Goal: Transaction & Acquisition: Purchase product/service

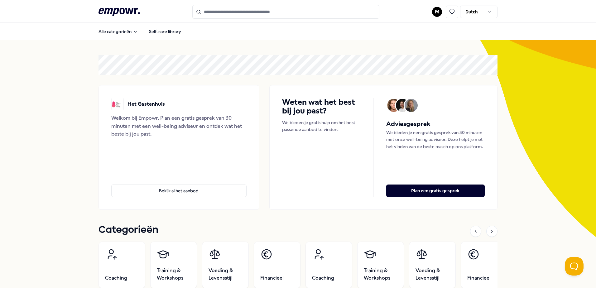
click at [233, 10] on input "Search for products, categories or subcategories" at bounding box center [285, 12] width 187 height 14
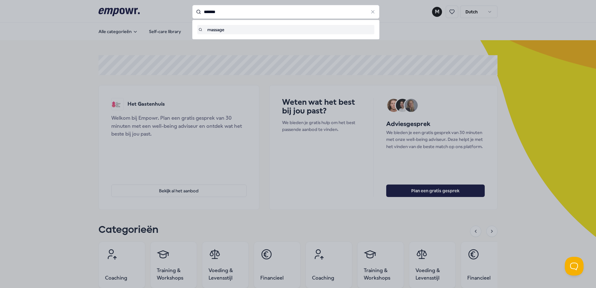
type input "*******"
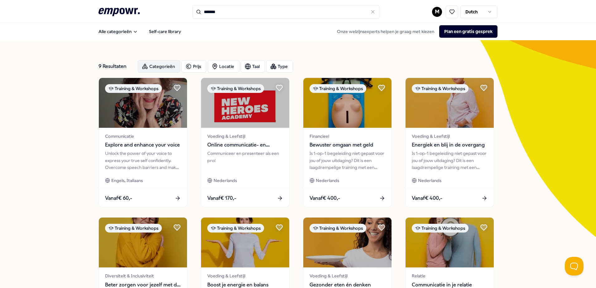
click at [161, 65] on div "Categorieën" at bounding box center [159, 66] width 42 height 12
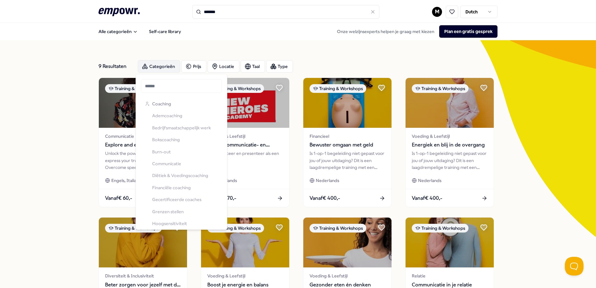
scroll to position [137, 0]
click at [167, 111] on div "Coaching Ademcoaching Bedrijfsmaatschappelijk werk Bokscoaching Burn-out Commun…" at bounding box center [181, 85] width 79 height 251
click at [167, 115] on div "Coaching Ademcoaching Bedrijfsmaatschappelijk werk Bokscoaching Burn-out Commun…" at bounding box center [181, 223] width 79 height 251
click at [168, 115] on div "Coaching Ademcoaching Bedrijfsmaatschappelijk werk Bokscoaching Burn-out Commun…" at bounding box center [181, 223] width 79 height 251
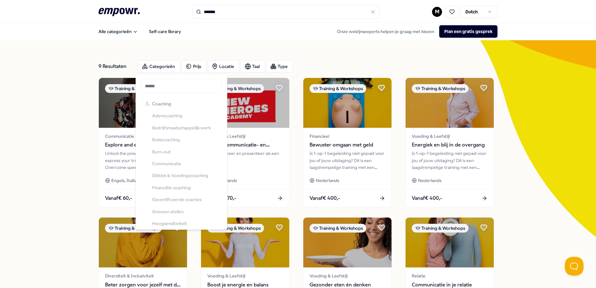
click at [168, 115] on div "Coaching Ademcoaching Bedrijfsmaatschappelijk werk Bokscoaching Burn-out Commun…" at bounding box center [181, 223] width 79 height 251
drag, startPoint x: 168, startPoint y: 115, endPoint x: 161, endPoint y: 116, distance: 6.6
click at [161, 116] on div "Coaching Ademcoaching Bedrijfsmaatschappelijk werk Bokscoaching Burn-out Commun…" at bounding box center [181, 223] width 79 height 251
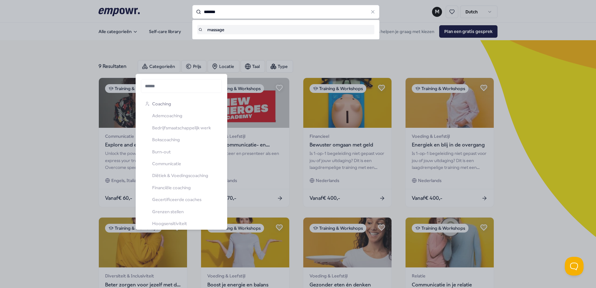
click at [231, 15] on input "*******" at bounding box center [285, 12] width 187 height 14
click at [232, 15] on input "*******" at bounding box center [285, 12] width 187 height 14
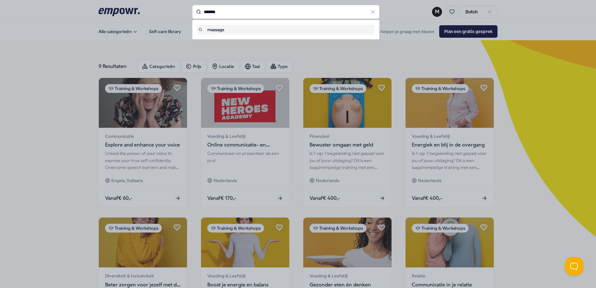
click at [232, 15] on input "*******" at bounding box center [285, 12] width 187 height 14
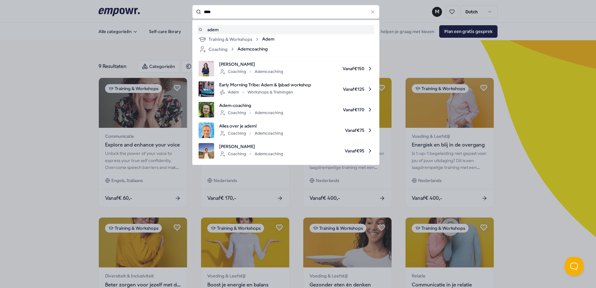
click at [241, 28] on div "adem" at bounding box center [286, 29] width 175 height 7
type input "****"
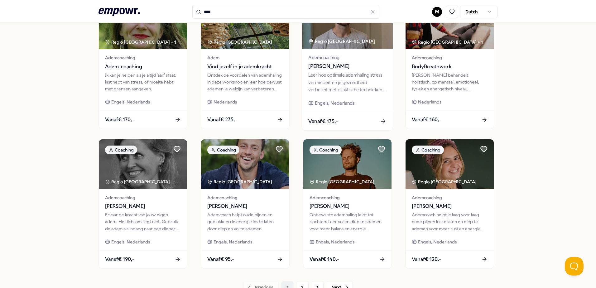
scroll to position [249, 0]
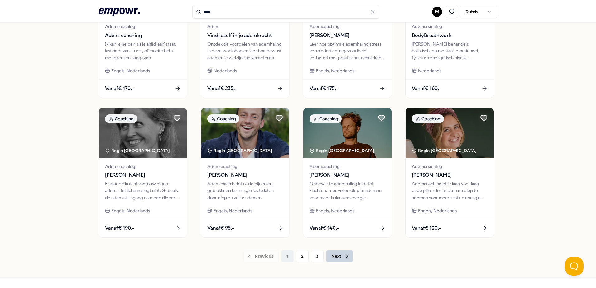
click at [336, 255] on button "Next" at bounding box center [339, 256] width 27 height 12
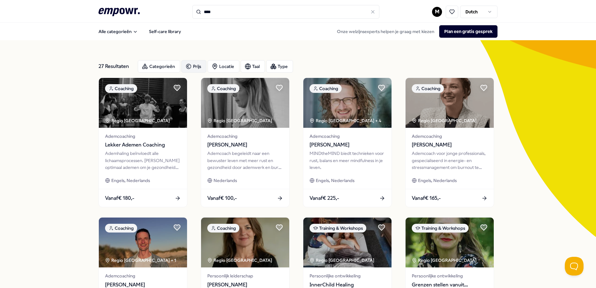
click at [195, 63] on div "Prijs" at bounding box center [193, 66] width 25 height 12
click at [206, 84] on input at bounding box center [203, 85] width 39 height 12
click at [247, 85] on input at bounding box center [245, 85] width 39 height 12
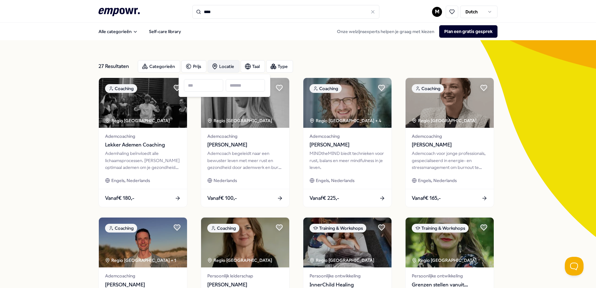
click at [220, 67] on div "Locatie" at bounding box center [224, 66] width 32 height 12
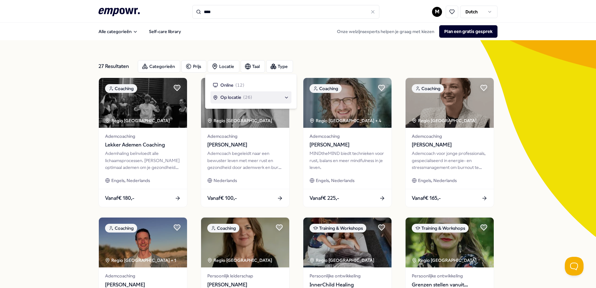
click at [228, 97] on span "Op locatie" at bounding box center [230, 97] width 21 height 7
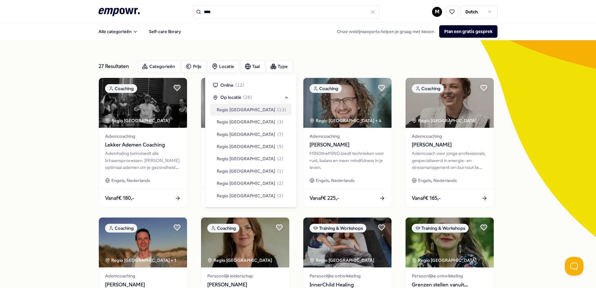
click at [230, 112] on span "Regio [GEOGRAPHIC_DATA]" at bounding box center [246, 109] width 59 height 7
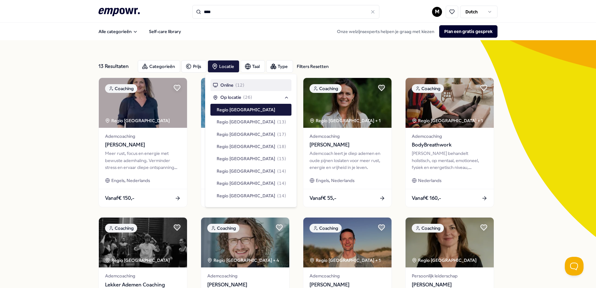
click at [332, 27] on div "Onze welzijnsexperts helpen je graag met kiezen Plan een gratis gesprek" at bounding box center [415, 31] width 166 height 12
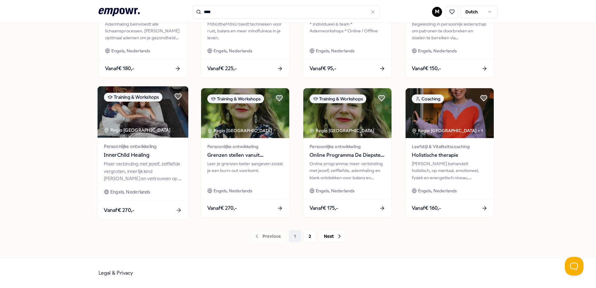
scroll to position [270, 0]
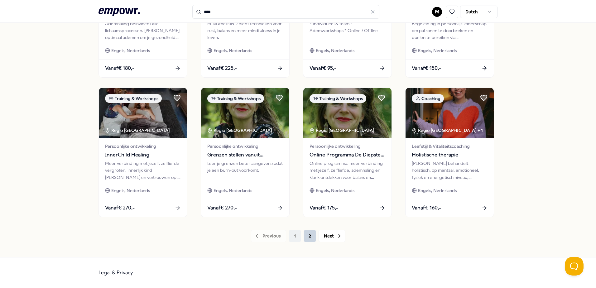
click at [306, 234] on button "2" at bounding box center [310, 236] width 12 height 12
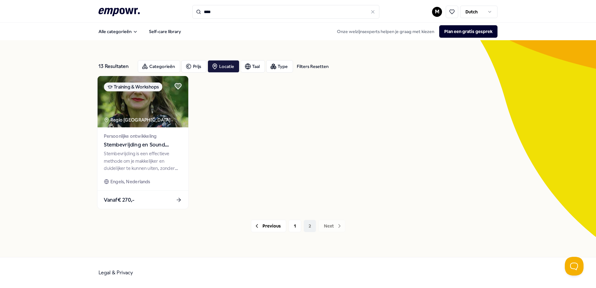
click at [149, 146] on span "Stembevrijding en Sound Healing" at bounding box center [143, 145] width 78 height 8
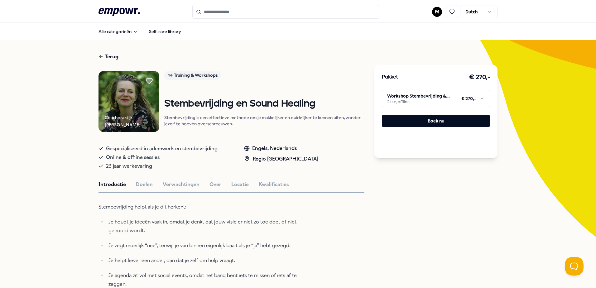
type input "****"
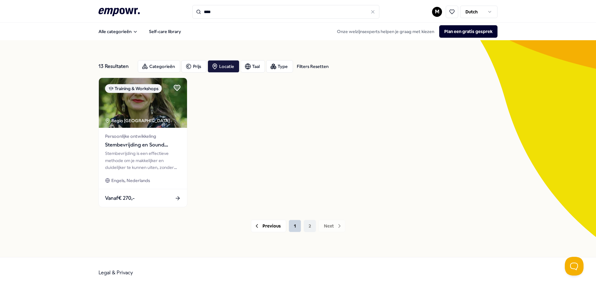
click at [295, 227] on button "1" at bounding box center [295, 226] width 12 height 12
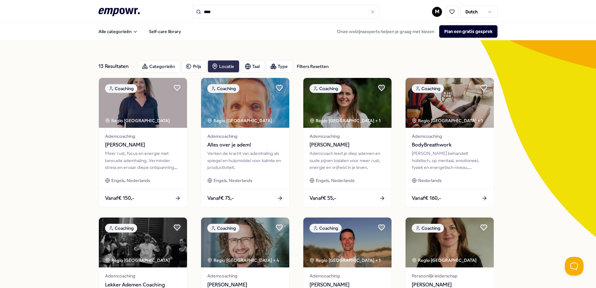
click at [223, 65] on div "Locatie" at bounding box center [224, 66] width 32 height 12
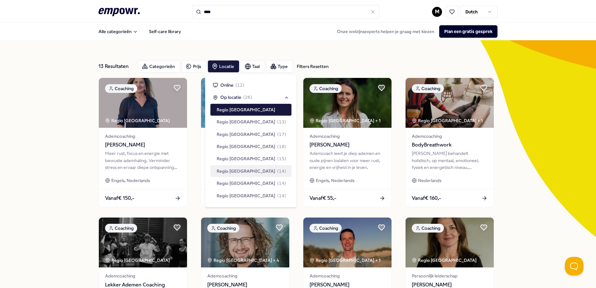
click at [225, 173] on span "Regio [GEOGRAPHIC_DATA]" at bounding box center [246, 171] width 59 height 7
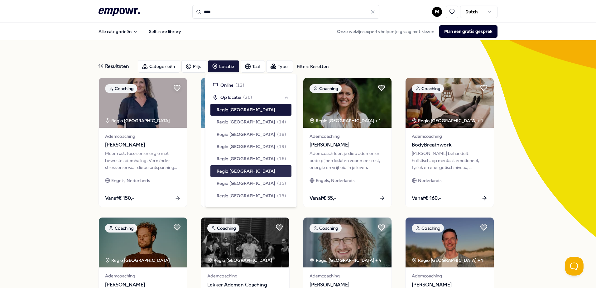
click at [235, 168] on span "Regio [GEOGRAPHIC_DATA]" at bounding box center [246, 171] width 59 height 7
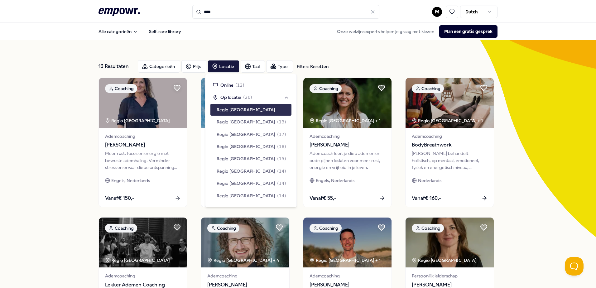
click at [240, 110] on span "Regio [GEOGRAPHIC_DATA]" at bounding box center [246, 109] width 59 height 7
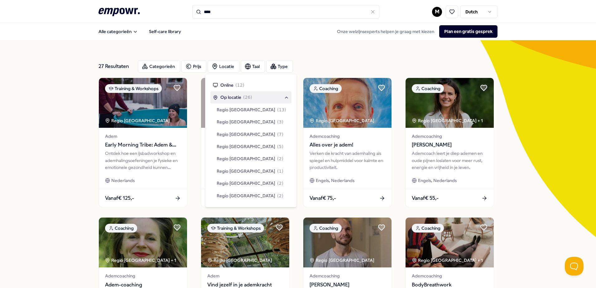
click at [496, 160] on div "27 Resultaten Categorieën Prijs Locatie Taal Type Training & Workshops Regio [G…" at bounding box center [298, 283] width 596 height 487
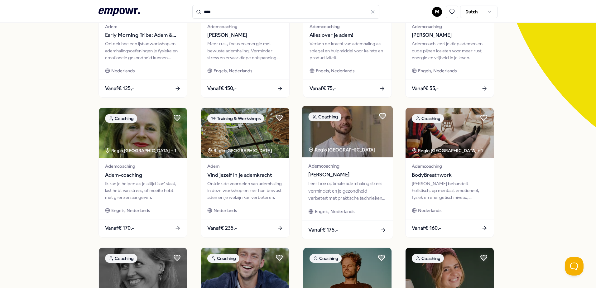
scroll to position [156, 0]
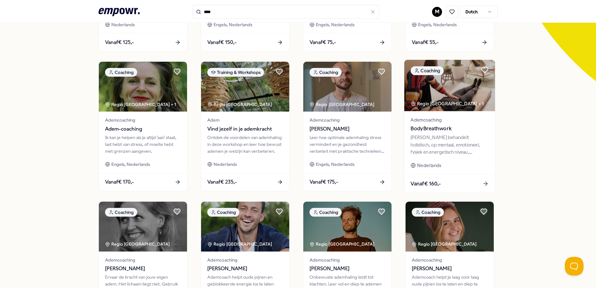
click at [436, 142] on div "[PERSON_NAME] behandelt holistisch, op mentaal, emotioneel, fysiek en energetis…" at bounding box center [450, 145] width 78 height 22
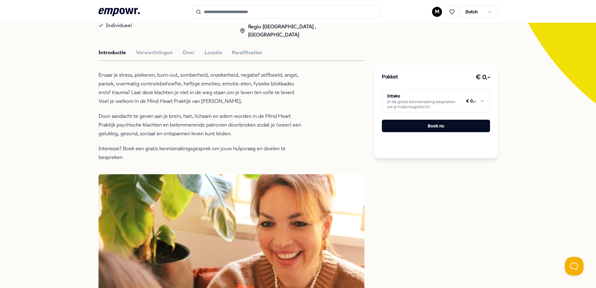
scroll to position [134, 0]
type input "****"
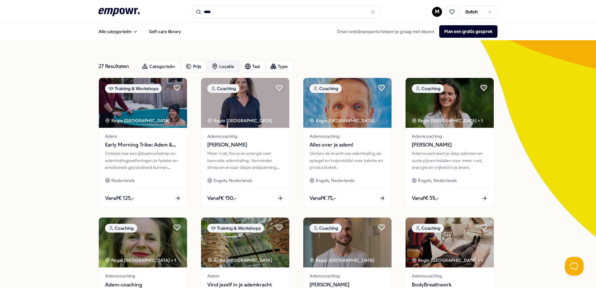
click at [215, 63] on div "Locatie" at bounding box center [224, 66] width 32 height 12
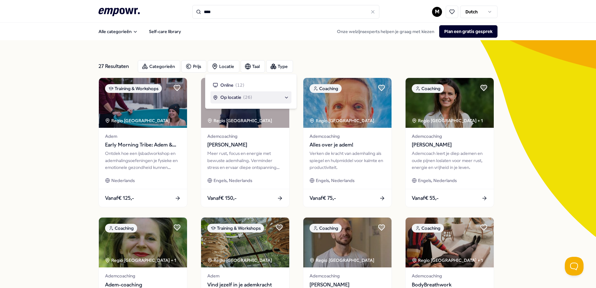
click at [221, 95] on span "Op locatie" at bounding box center [230, 97] width 21 height 7
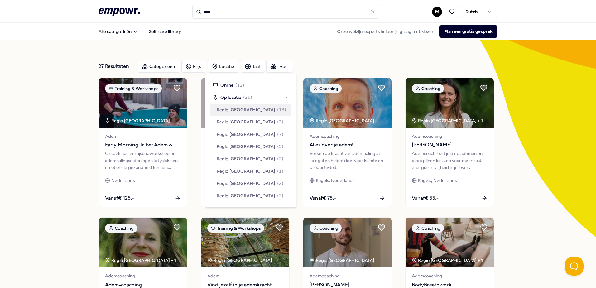
click at [225, 112] on span "Regio [GEOGRAPHIC_DATA]" at bounding box center [246, 109] width 59 height 7
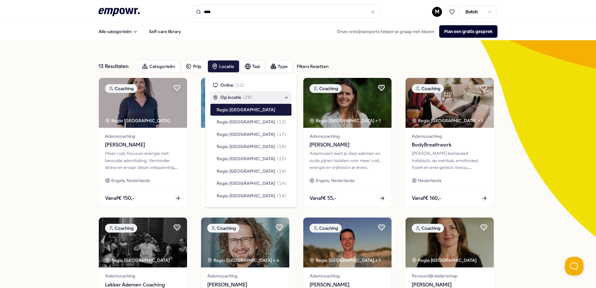
click at [361, 50] on div "13 Resultaten Filters Resetten Categorieën Prijs Locatie Taal Type Filters Rese…" at bounding box center [298, 283] width 399 height 487
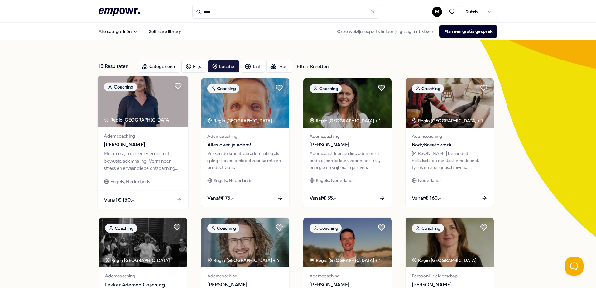
click at [138, 154] on div "Meer rust, focus en energie met bewuste ademhaling. Verminder stress en ervaar …" at bounding box center [143, 161] width 78 height 22
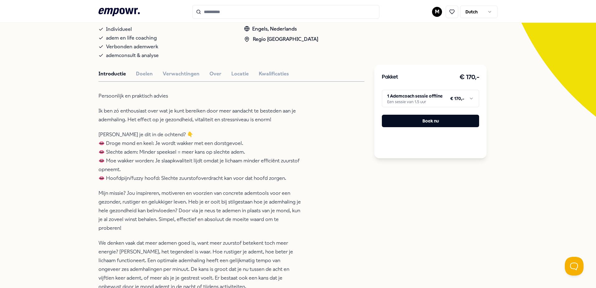
scroll to position [62, 0]
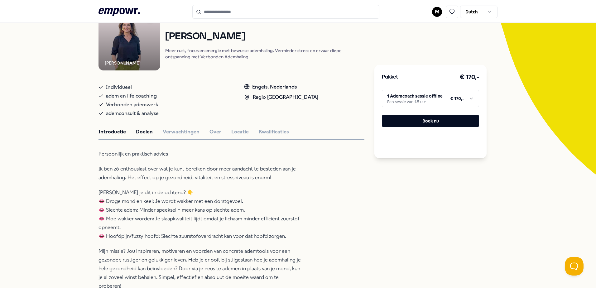
click at [142, 132] on button "Doelen" at bounding box center [144, 132] width 17 height 8
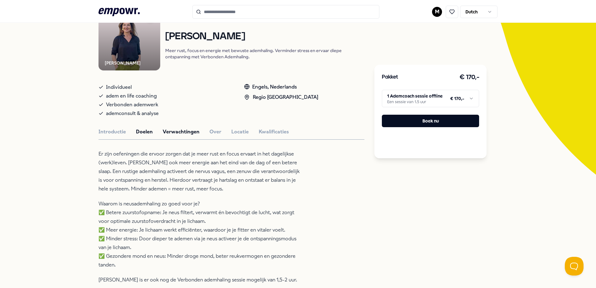
click at [173, 135] on button "Verwachtingen" at bounding box center [181, 132] width 37 height 8
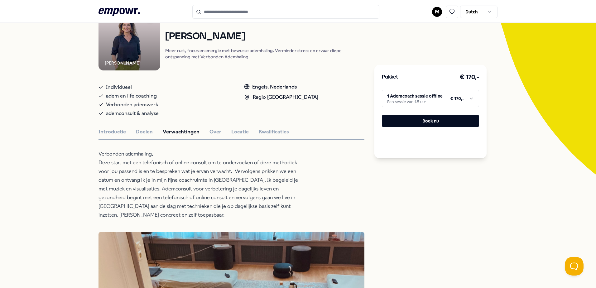
type input "****"
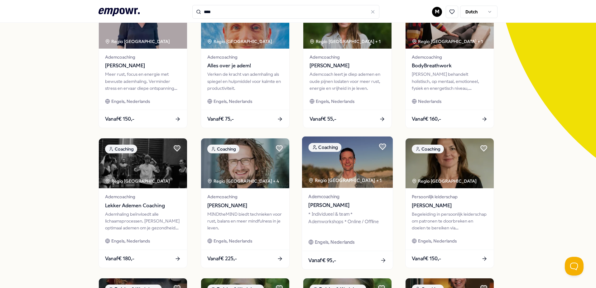
scroll to position [125, 0]
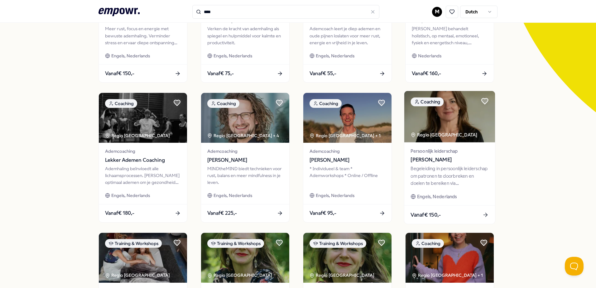
click at [432, 177] on div "Begeleiding in persoonlijk leiderschap om patronen te doorbreken en doelen te b…" at bounding box center [450, 176] width 78 height 22
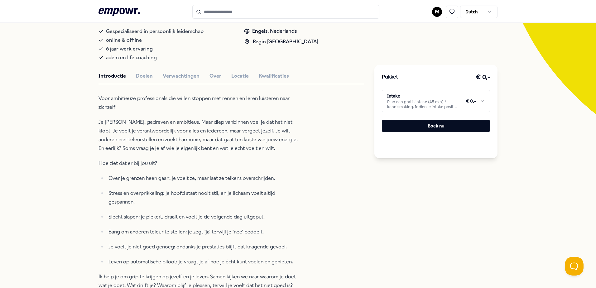
scroll to position [134, 0]
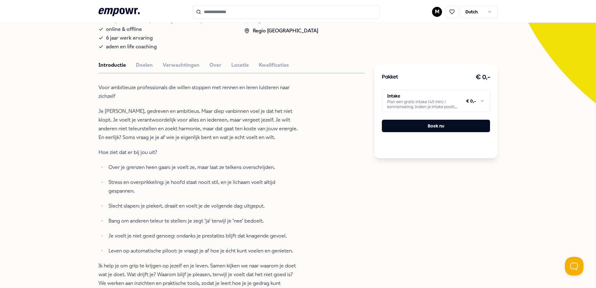
type input "****"
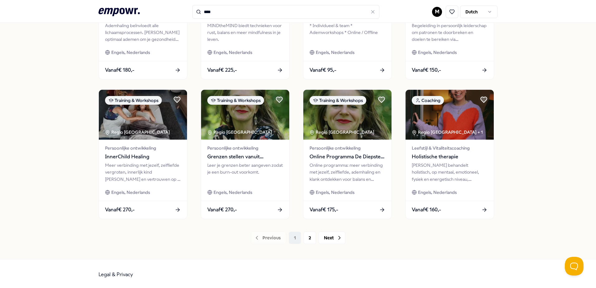
scroll to position [270, 0]
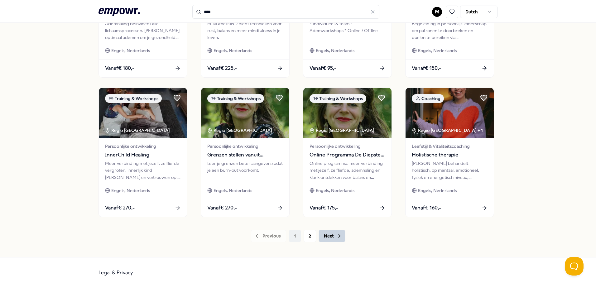
click at [328, 236] on button "Next" at bounding box center [332, 236] width 27 height 12
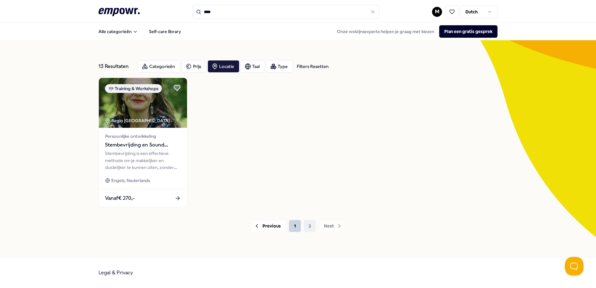
click at [298, 228] on button "1" at bounding box center [295, 226] width 12 height 12
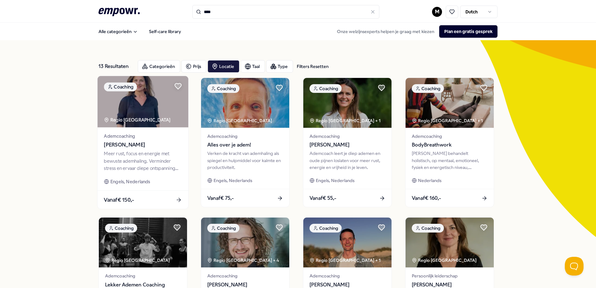
click at [154, 158] on div "Meer rust, focus en energie met bewuste ademhaling. Verminder stress en ervaar …" at bounding box center [143, 161] width 78 height 22
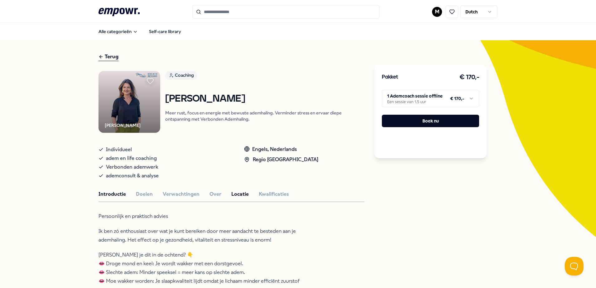
click at [235, 192] on button "Locatie" at bounding box center [239, 194] width 17 height 8
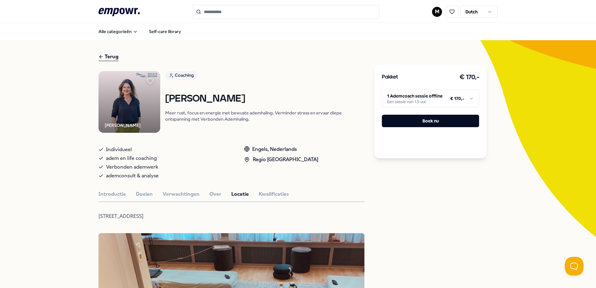
scroll to position [31, 0]
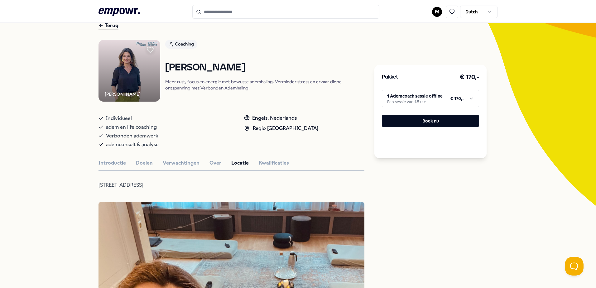
drag, startPoint x: 174, startPoint y: 187, endPoint x: 88, endPoint y: 186, distance: 86.3
copy p "[STREET_ADDRESS]"
click at [112, 24] on div "Terug" at bounding box center [109, 26] width 20 height 8
type input "****"
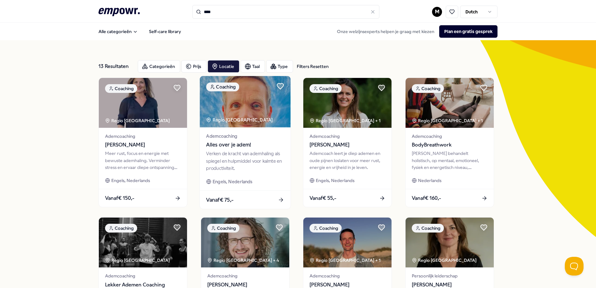
click at [241, 144] on span "Alles over je adem!" at bounding box center [245, 145] width 78 height 8
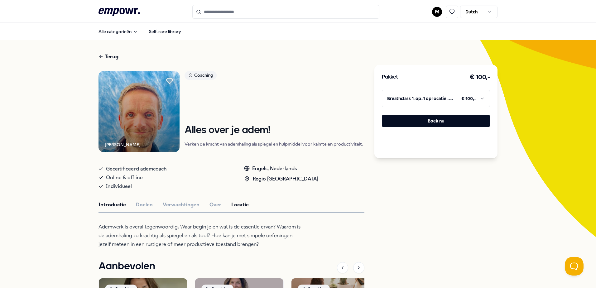
click at [234, 206] on button "Locatie" at bounding box center [239, 205] width 17 height 8
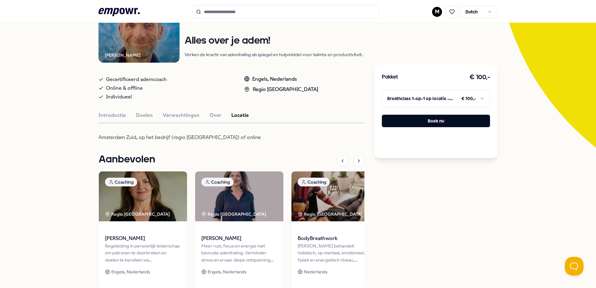
scroll to position [125, 0]
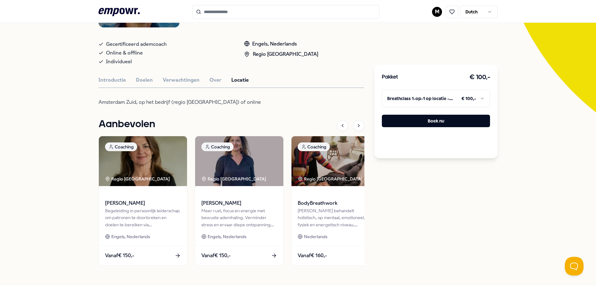
click at [411, 97] on html ".empowr-logo_svg__cls-1{fill:#03032f} M Dutch Alle categorieën Self-care librar…" at bounding box center [298, 144] width 596 height 288
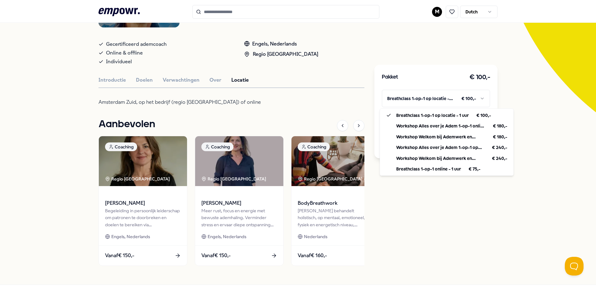
click at [411, 97] on html ".empowr-logo_svg__cls-1{fill:#03032f} M Dutch Alle categorieën Self-care librar…" at bounding box center [298, 144] width 596 height 288
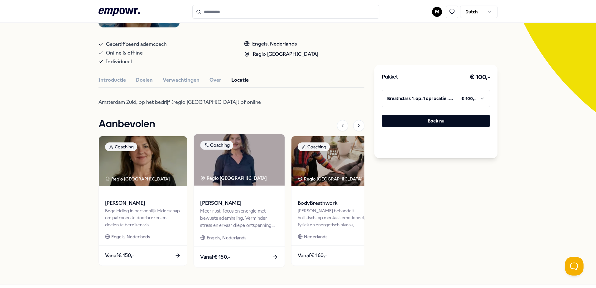
click at [222, 223] on div "Meer rust, focus en energie met bewuste ademhaling. Verminder stress en ervaar …" at bounding box center [239, 219] width 78 height 22
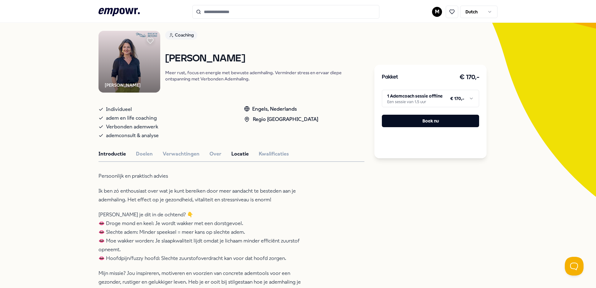
click at [234, 153] on button "Locatie" at bounding box center [239, 154] width 17 height 8
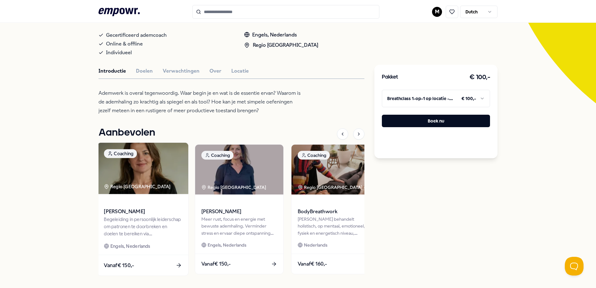
click at [151, 191] on img at bounding box center [143, 168] width 91 height 51
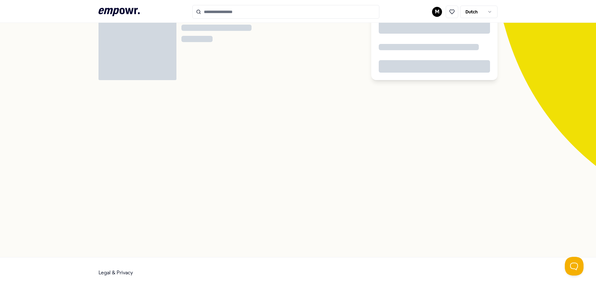
scroll to position [40, 0]
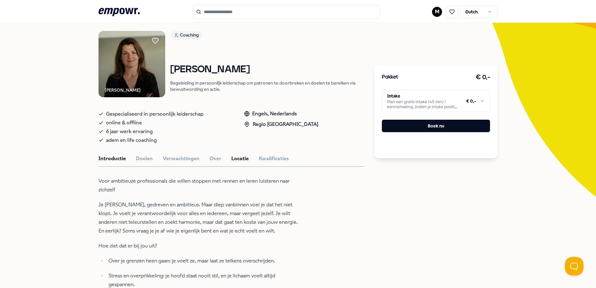
click at [232, 158] on button "Locatie" at bounding box center [239, 159] width 17 height 8
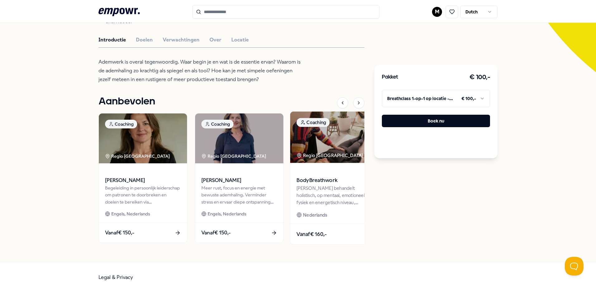
click at [320, 146] on img at bounding box center [335, 137] width 91 height 51
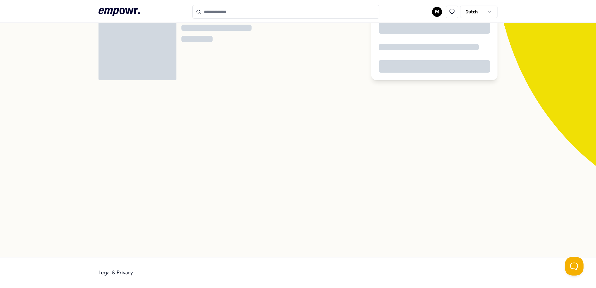
scroll to position [40, 0]
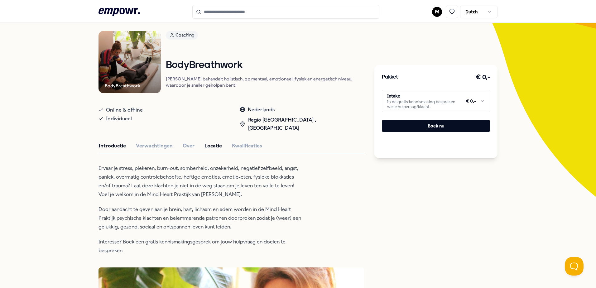
click at [211, 143] on button "Locatie" at bounding box center [212, 146] width 17 height 8
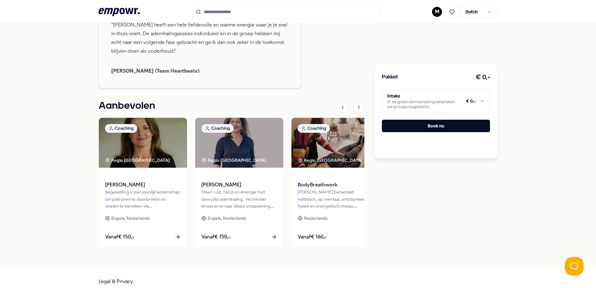
scroll to position [514, 0]
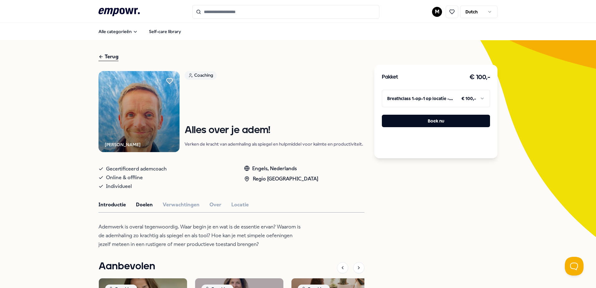
click at [142, 203] on button "Doelen" at bounding box center [144, 205] width 17 height 8
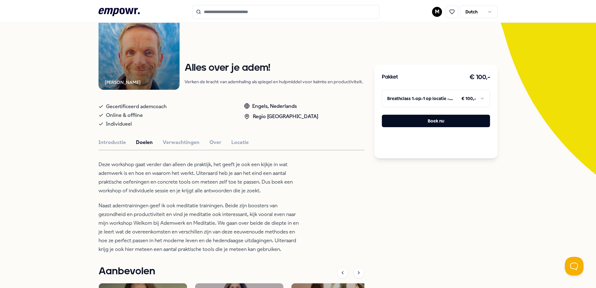
scroll to position [94, 0]
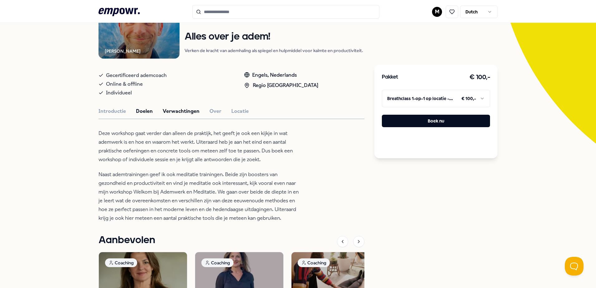
click at [178, 111] on button "Verwachtingen" at bounding box center [181, 111] width 37 height 8
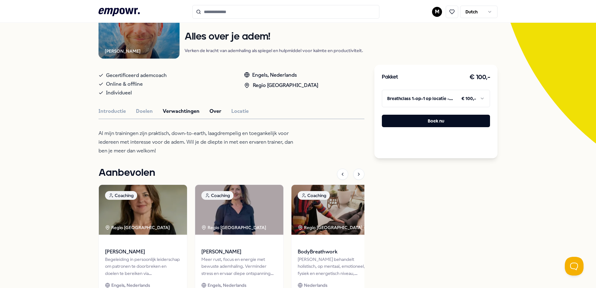
click at [211, 109] on button "Over" at bounding box center [215, 111] width 12 height 8
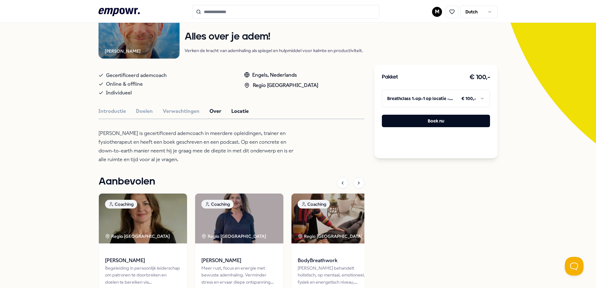
click at [233, 112] on button "Locatie" at bounding box center [239, 111] width 17 height 8
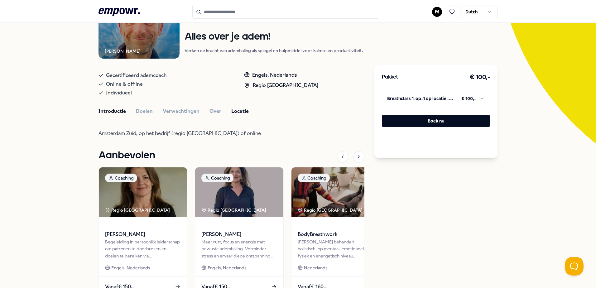
click at [99, 109] on button "Introductie" at bounding box center [112, 111] width 27 height 8
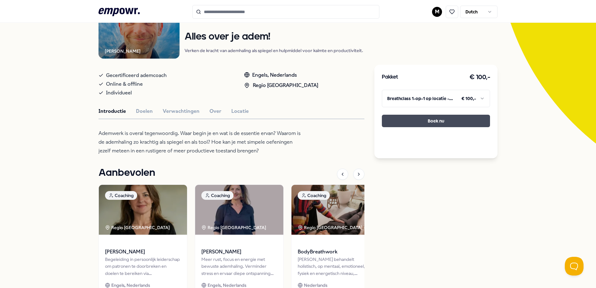
click at [417, 117] on button "Boek nu" at bounding box center [436, 121] width 108 height 12
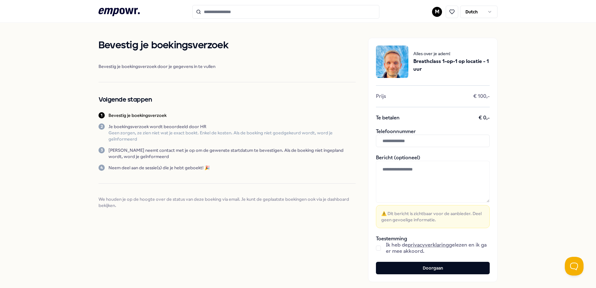
click at [436, 141] on input "text" at bounding box center [433, 141] width 114 height 12
type input "**********"
click at [376, 250] on button "button" at bounding box center [378, 248] width 5 height 5
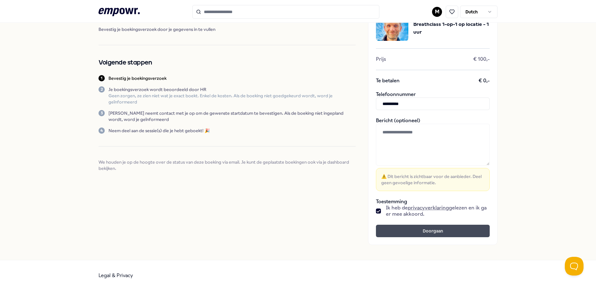
scroll to position [40, 0]
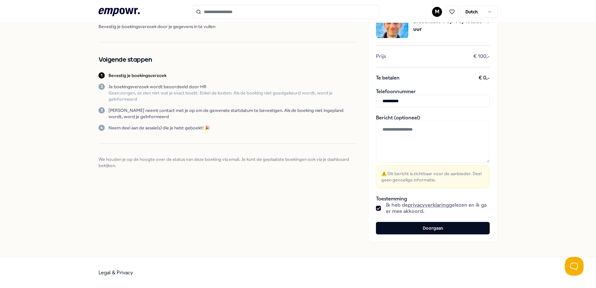
click at [434, 228] on button "Doorgaan" at bounding box center [433, 228] width 114 height 12
